Goal: Information Seeking & Learning: Understand process/instructions

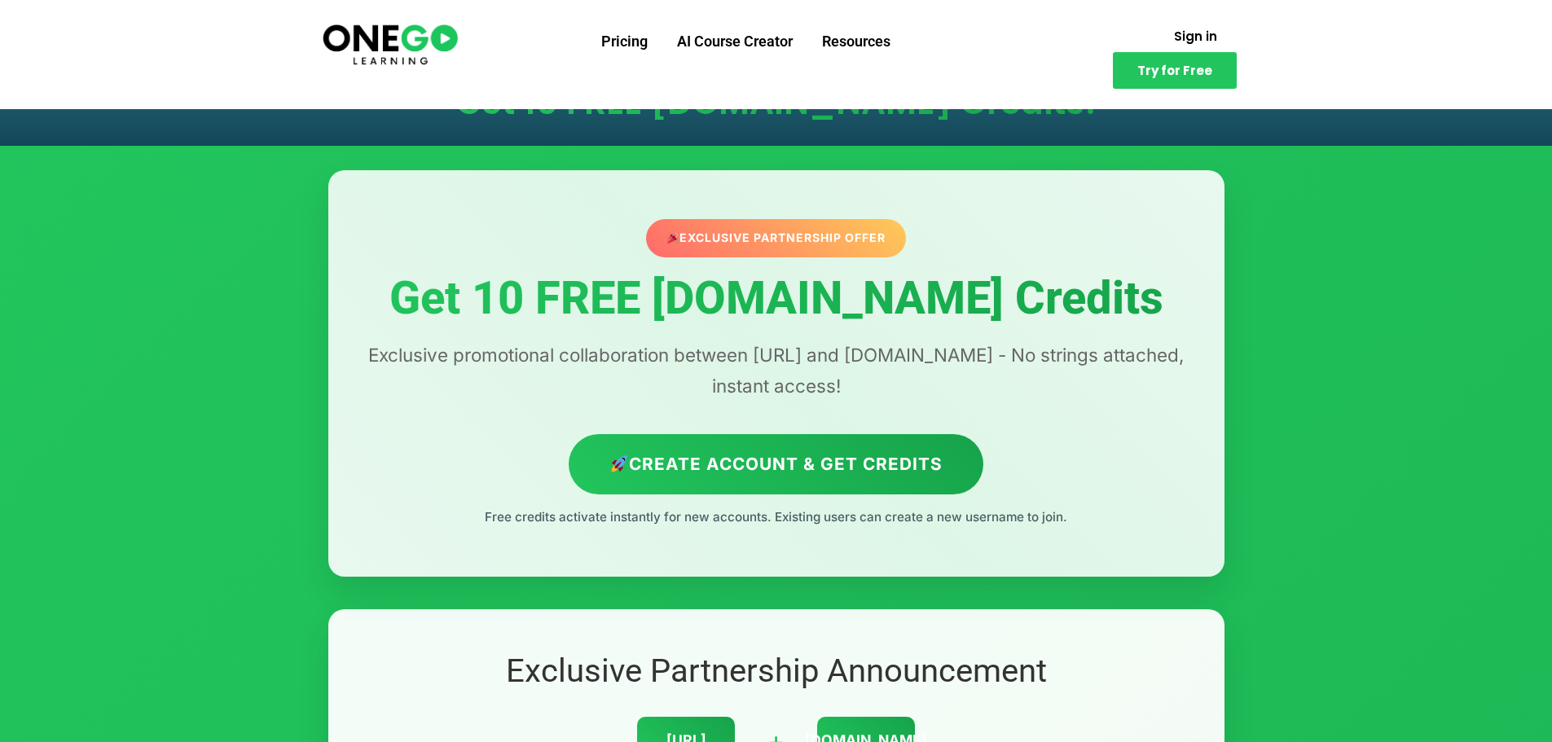
click at [681, 292] on h1 "Get 10 FREE [DOMAIN_NAME] Credits" at bounding box center [776, 299] width 831 height 51
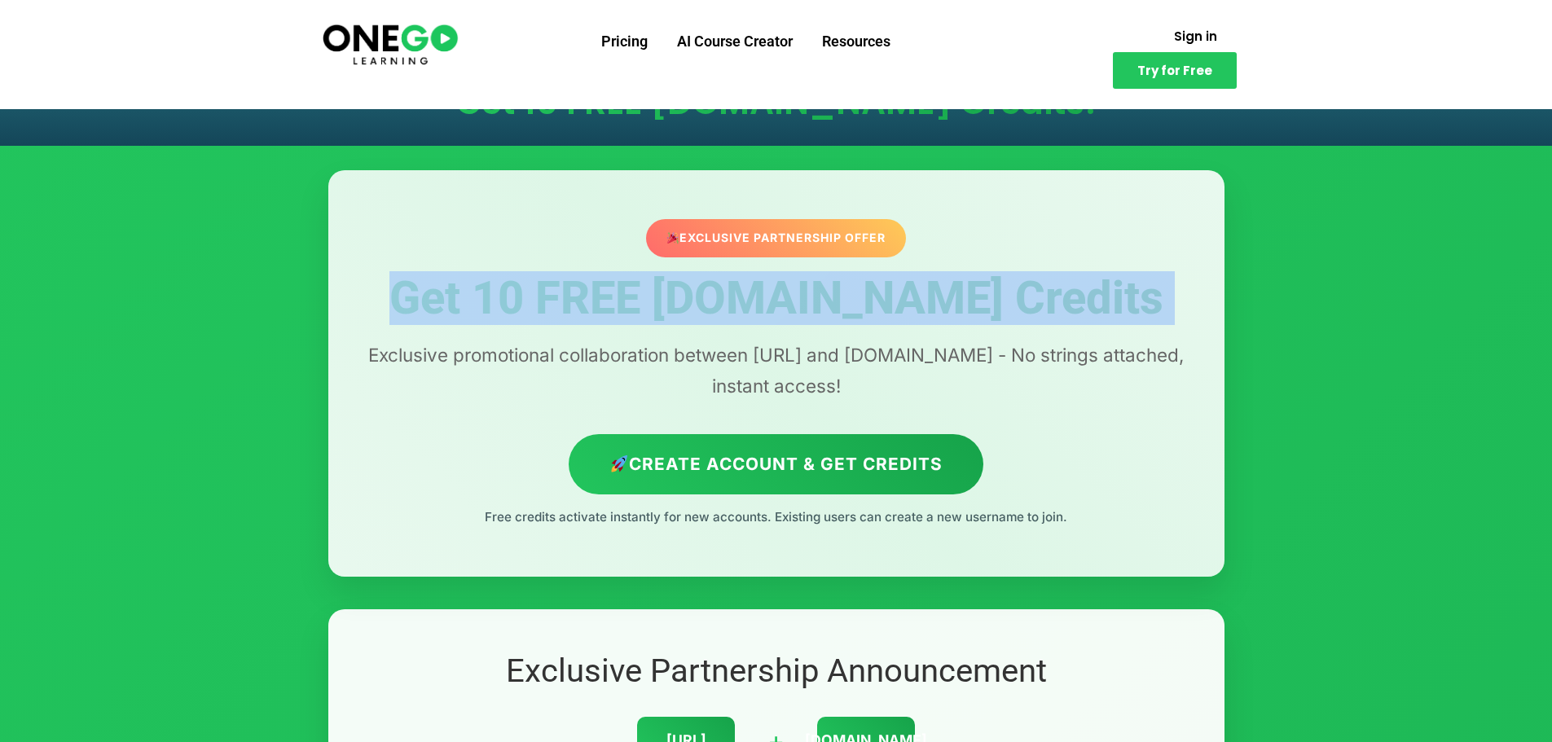
click at [681, 292] on h1 "Get 10 FREE [DOMAIN_NAME] Credits" at bounding box center [776, 299] width 831 height 51
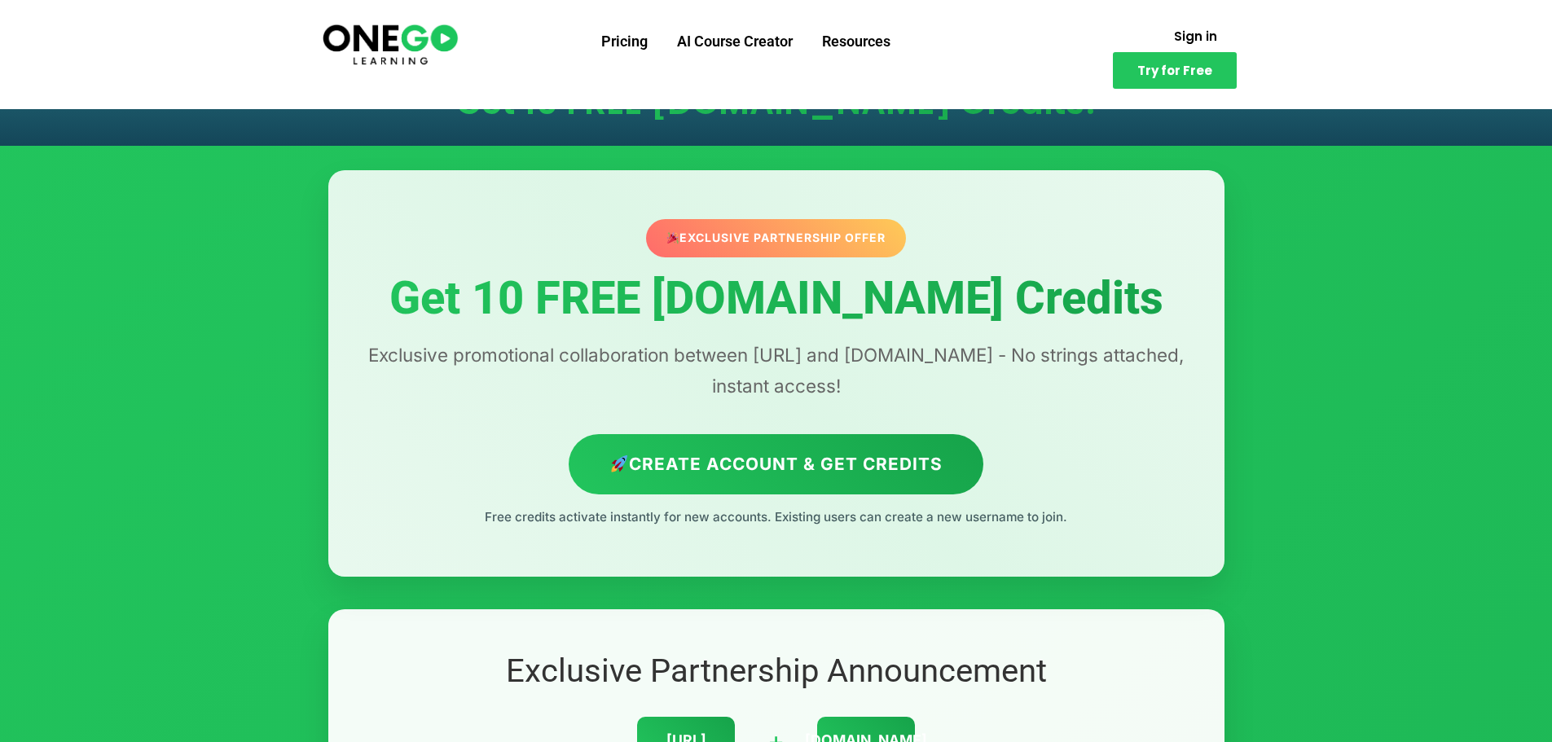
click at [587, 359] on p "Exclusive promotional collaboration between [URL] and [DOMAIN_NAME] - No string…" at bounding box center [776, 371] width 831 height 62
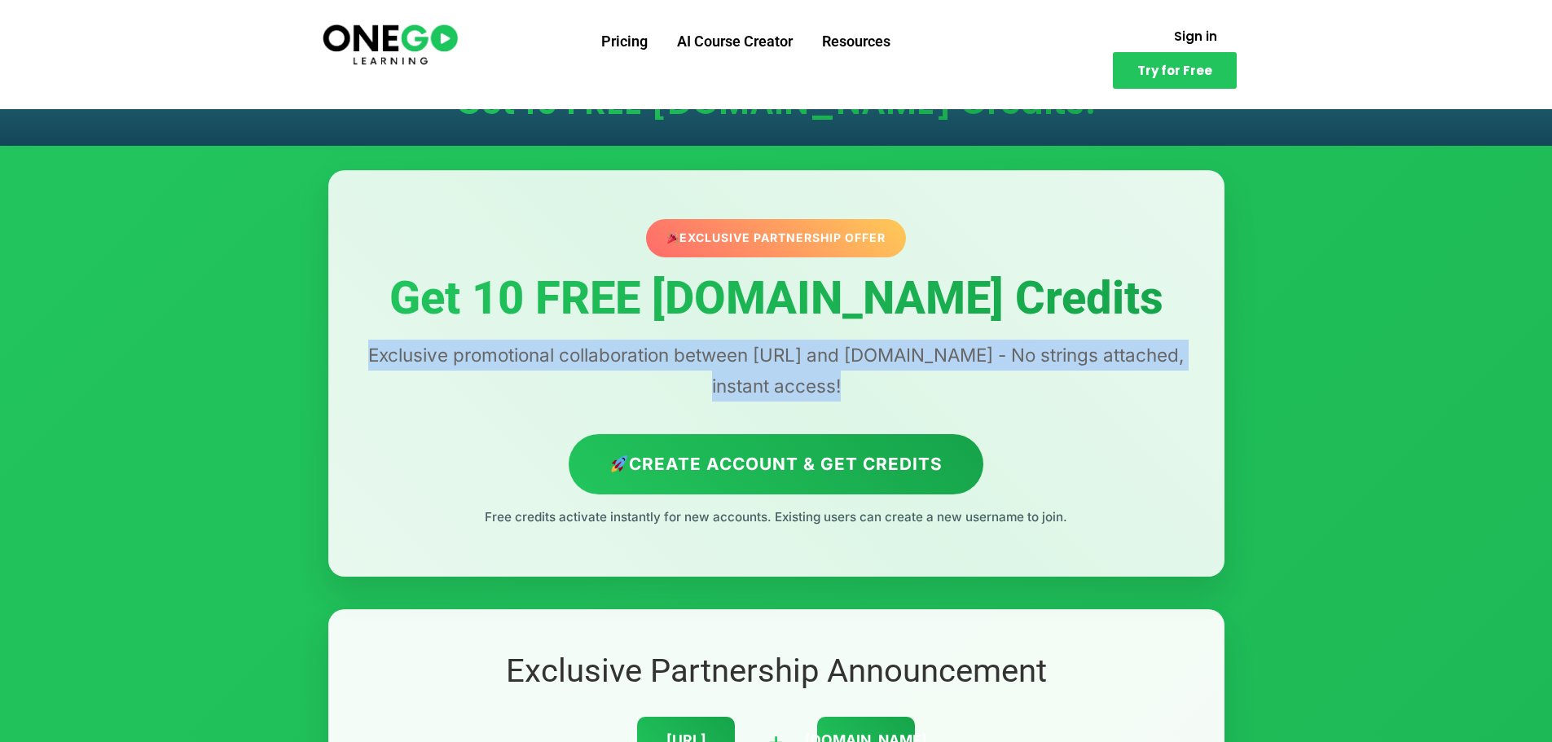
click at [587, 359] on p "Exclusive promotional collaboration between [URL] and [DOMAIN_NAME] - No string…" at bounding box center [776, 371] width 831 height 62
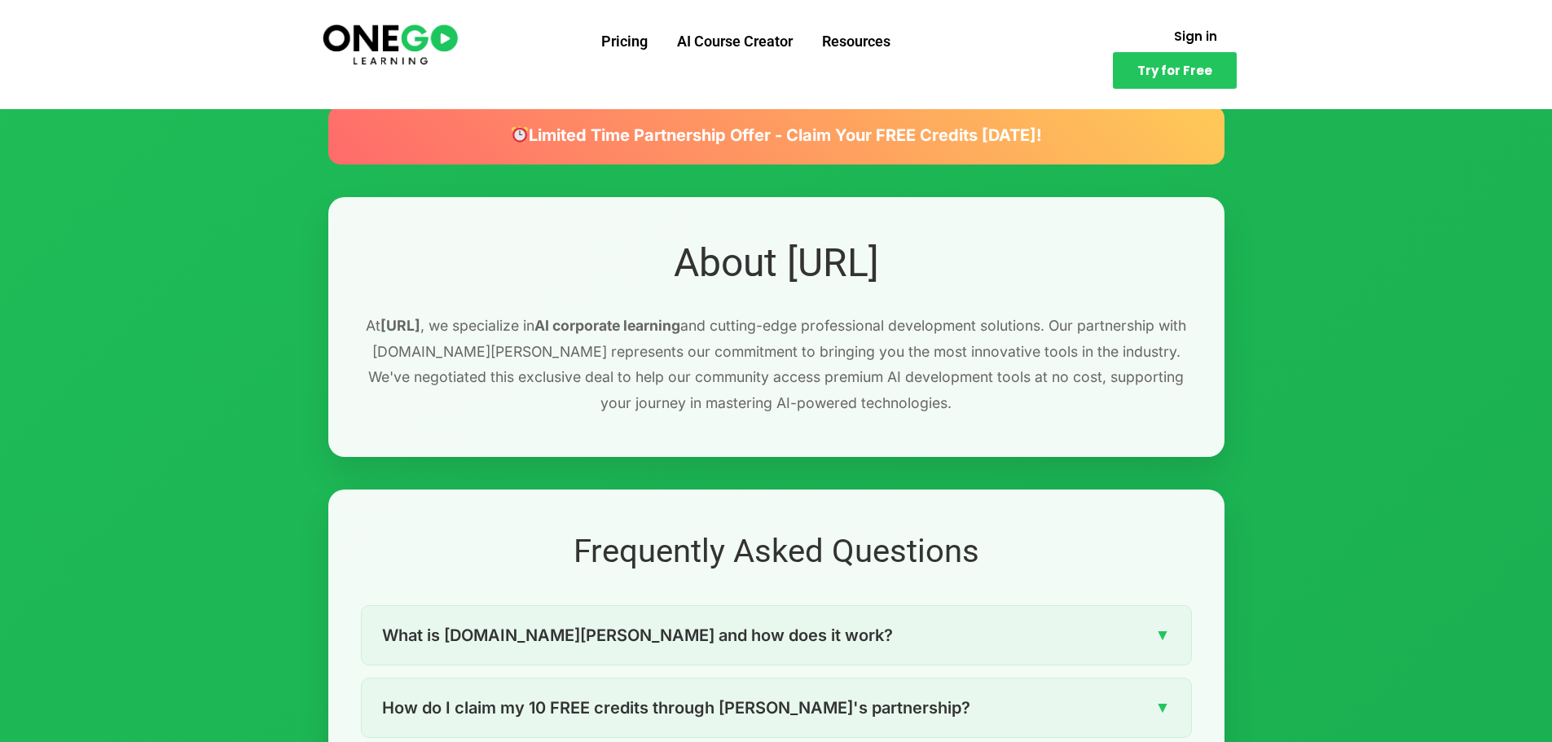
scroll to position [2281, 0]
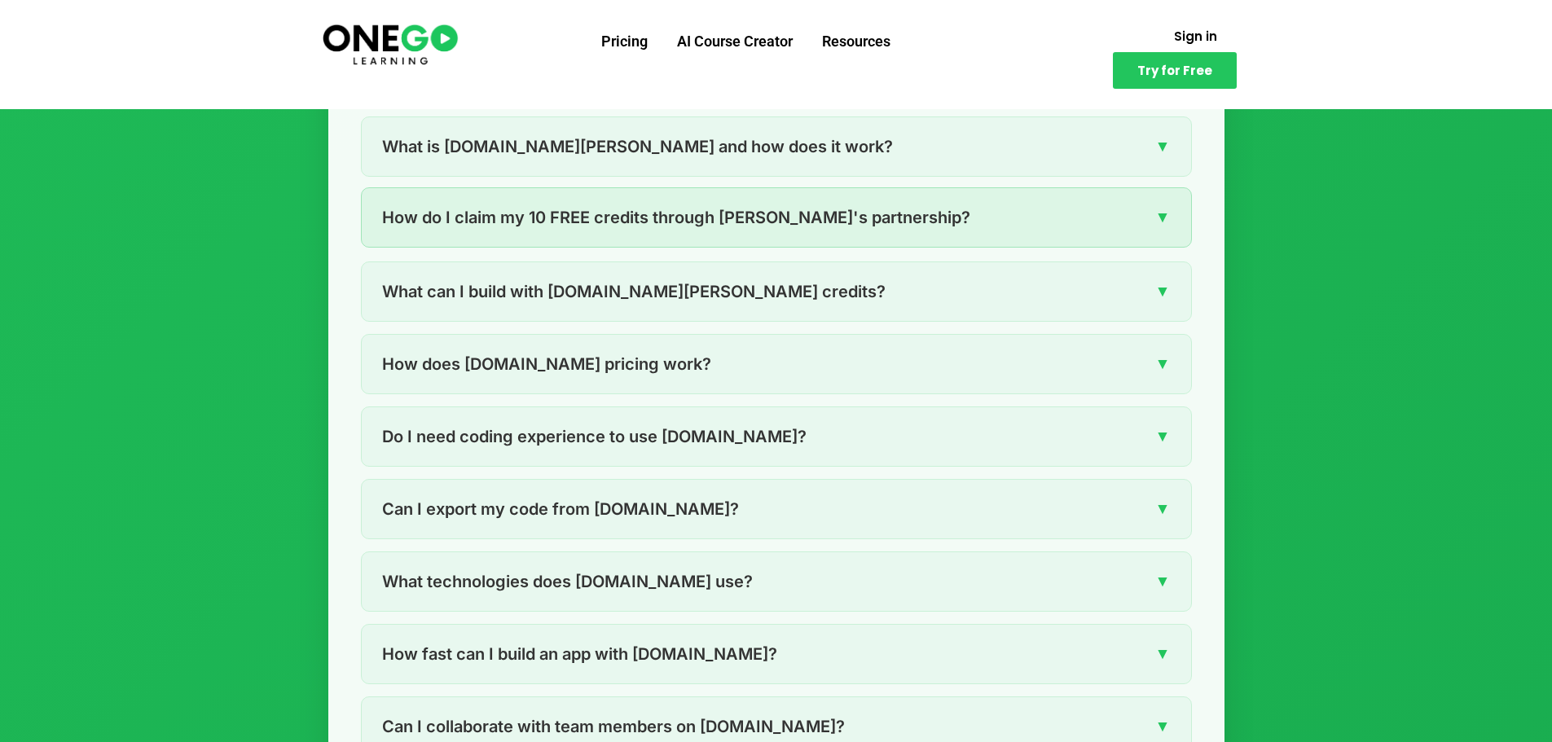
click at [483, 235] on div "How do I claim my 10 FREE credits through [PERSON_NAME]'s partnership? ▼" at bounding box center [776, 217] width 829 height 59
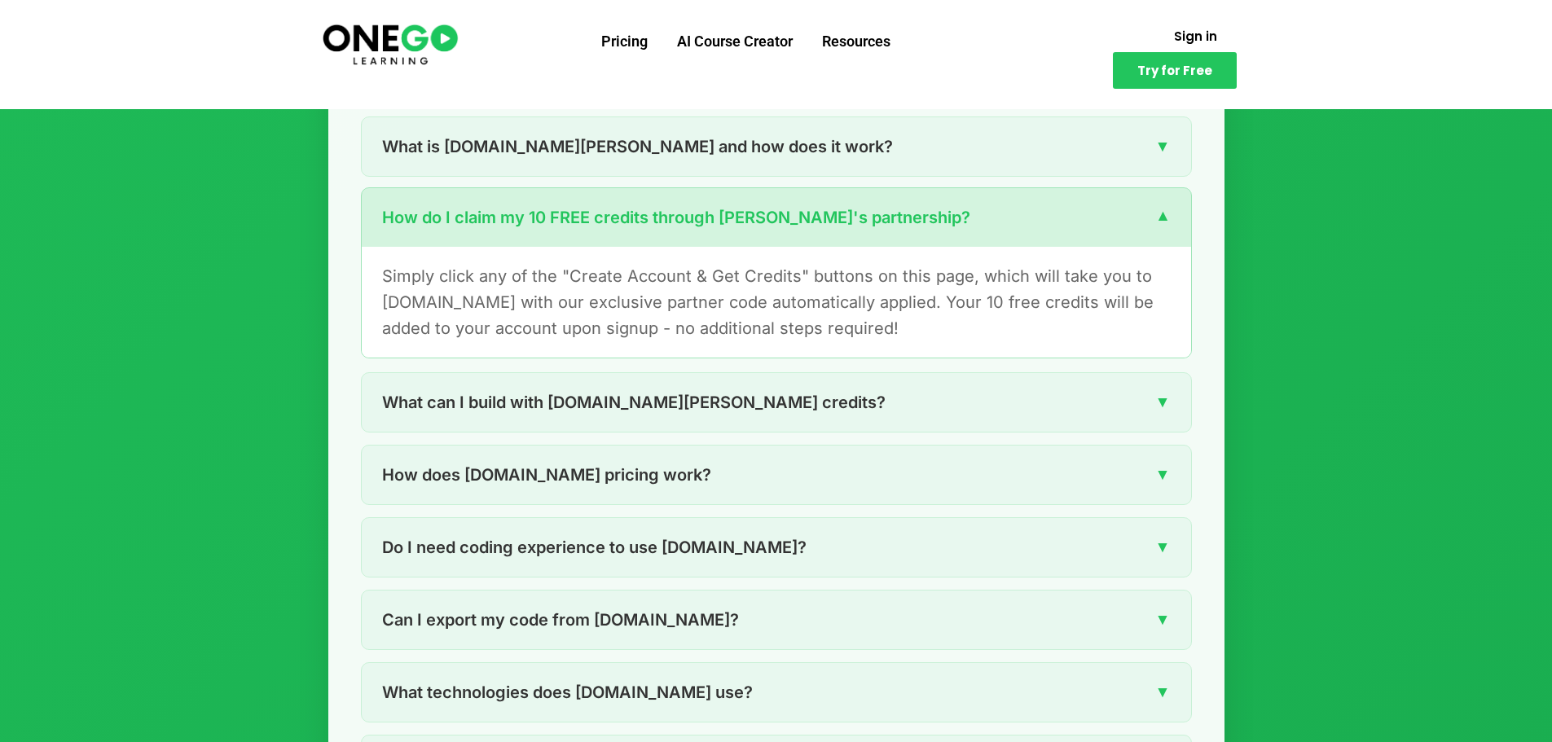
drag, startPoint x: 483, startPoint y: 235, endPoint x: 612, endPoint y: 226, distance: 129.1
click at [485, 235] on div "How do I claim my 10 FREE credits through [PERSON_NAME]'s partnership? ▼" at bounding box center [776, 217] width 829 height 59
